Goal: Navigation & Orientation: Find specific page/section

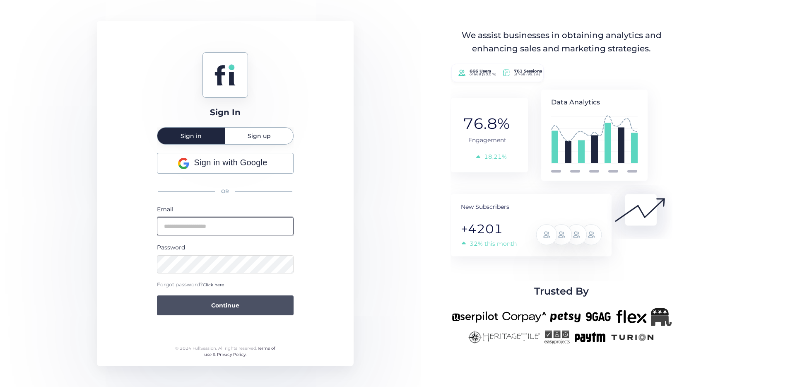
type input "**********"
click at [244, 305] on button "Continue" at bounding box center [225, 305] width 137 height 20
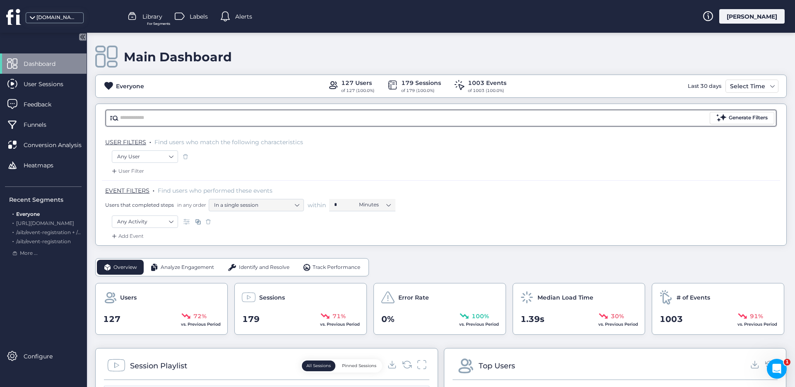
click at [157, 117] on input "text" at bounding box center [414, 118] width 588 height 12
type input "*"
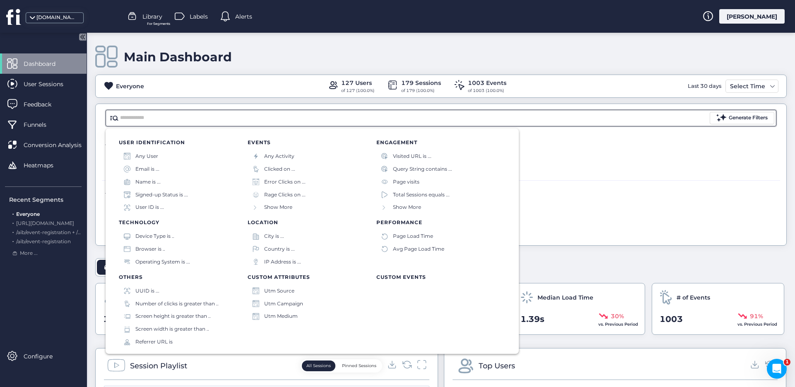
click at [266, 54] on div "Main Dashboard" at bounding box center [440, 57] width 691 height 24
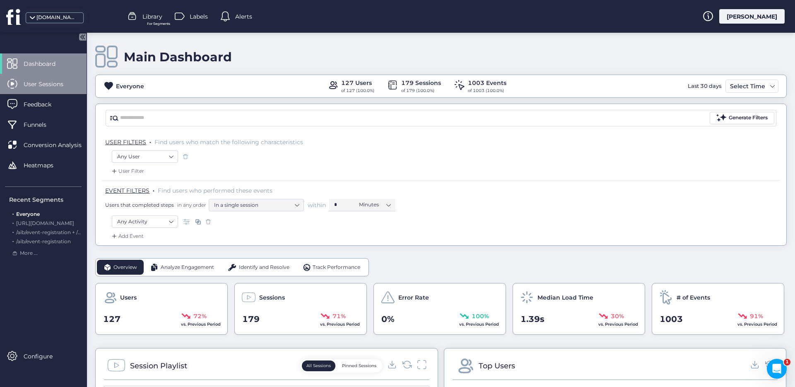
click at [60, 81] on span "User Sessions" at bounding box center [50, 83] width 52 height 9
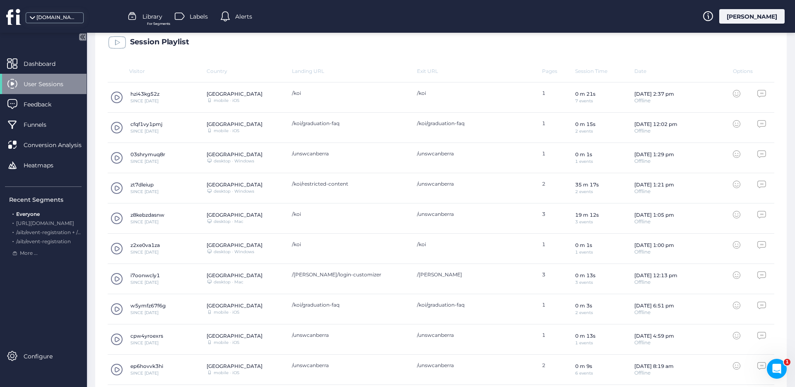
scroll to position [268, 0]
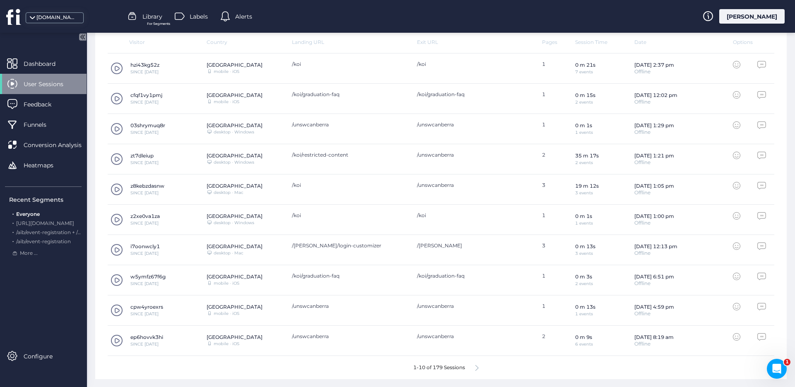
click at [475, 366] on icon at bounding box center [476, 368] width 3 height 6
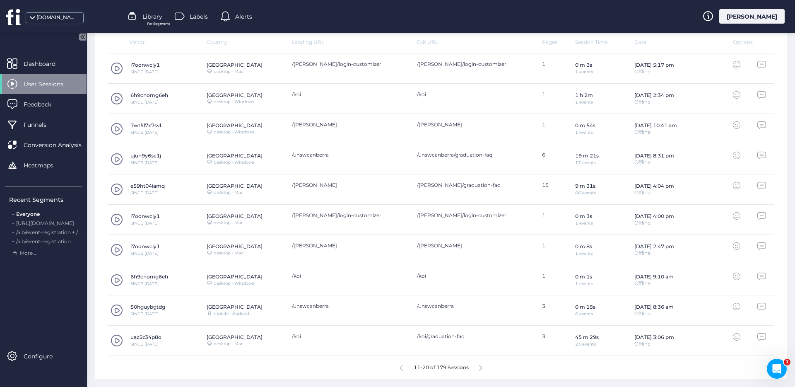
click at [474, 366] on div "11-20 of 179 Sessions" at bounding box center [441, 367] width 666 height 23
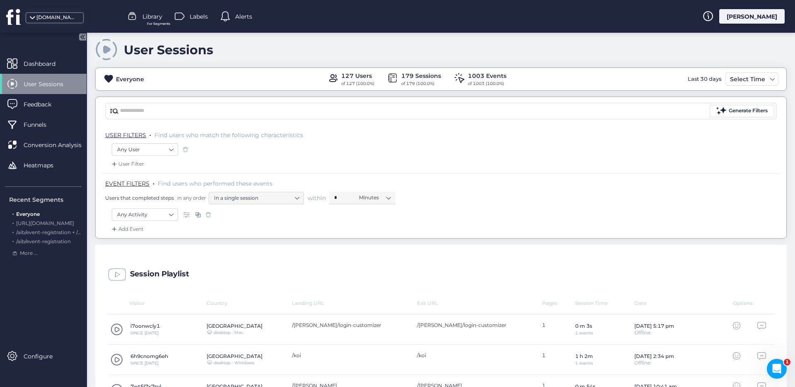
scroll to position [0, 0]
